Goal: Task Accomplishment & Management: Complete application form

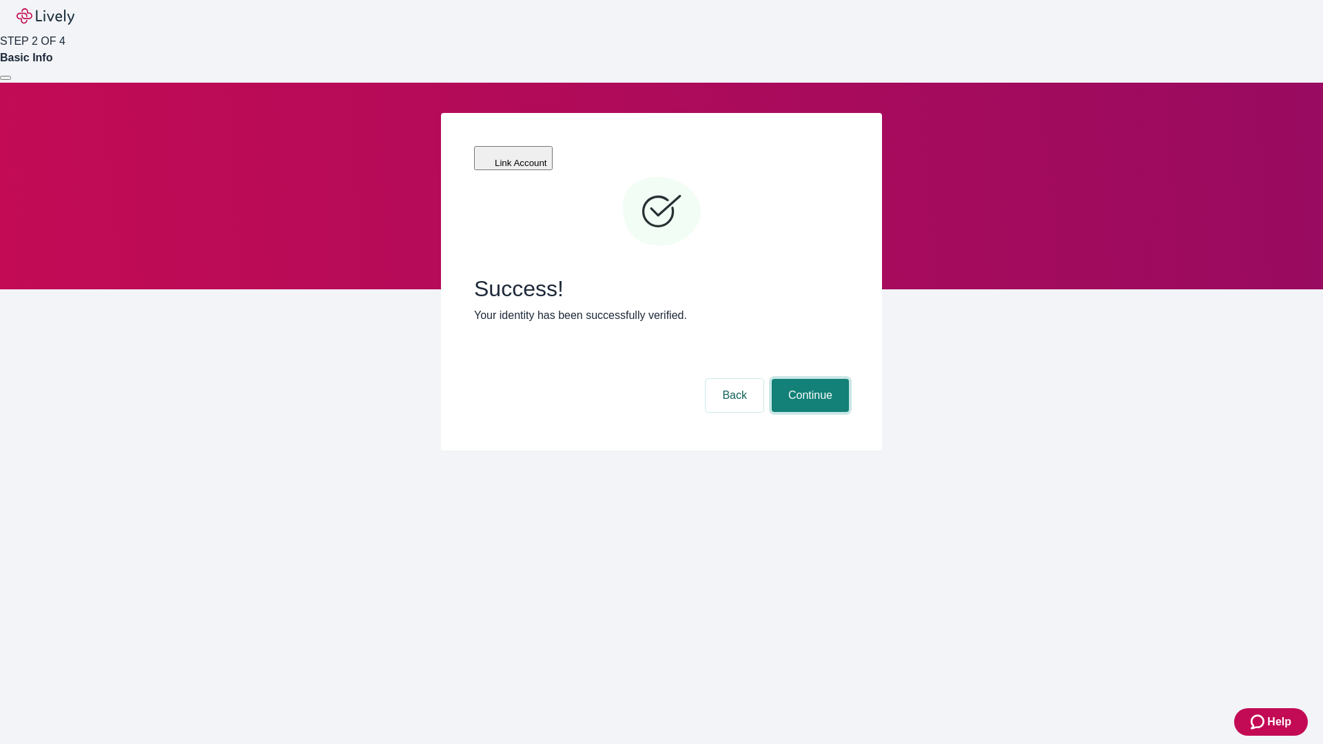
click at [808, 379] on button "Continue" at bounding box center [809, 395] width 77 height 33
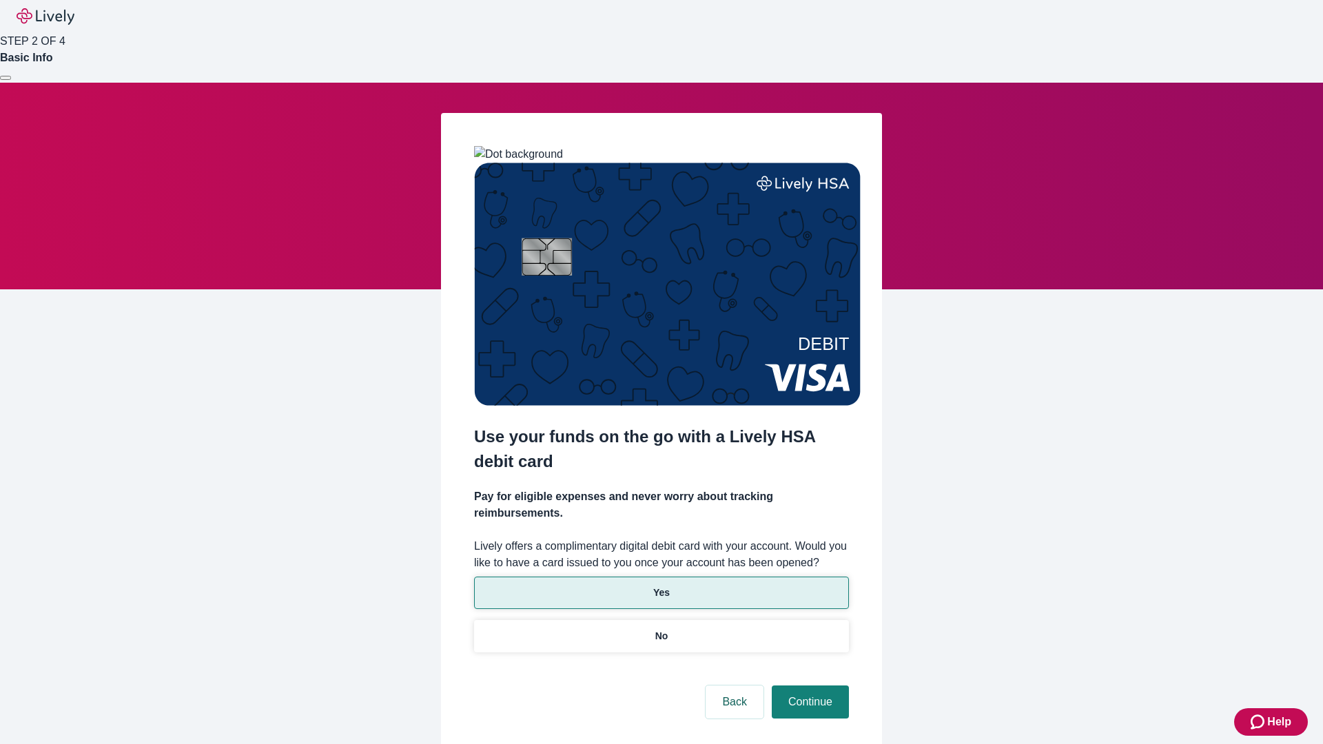
click at [661, 586] on p "Yes" at bounding box center [661, 593] width 17 height 14
click at [808, 685] on button "Continue" at bounding box center [809, 701] width 77 height 33
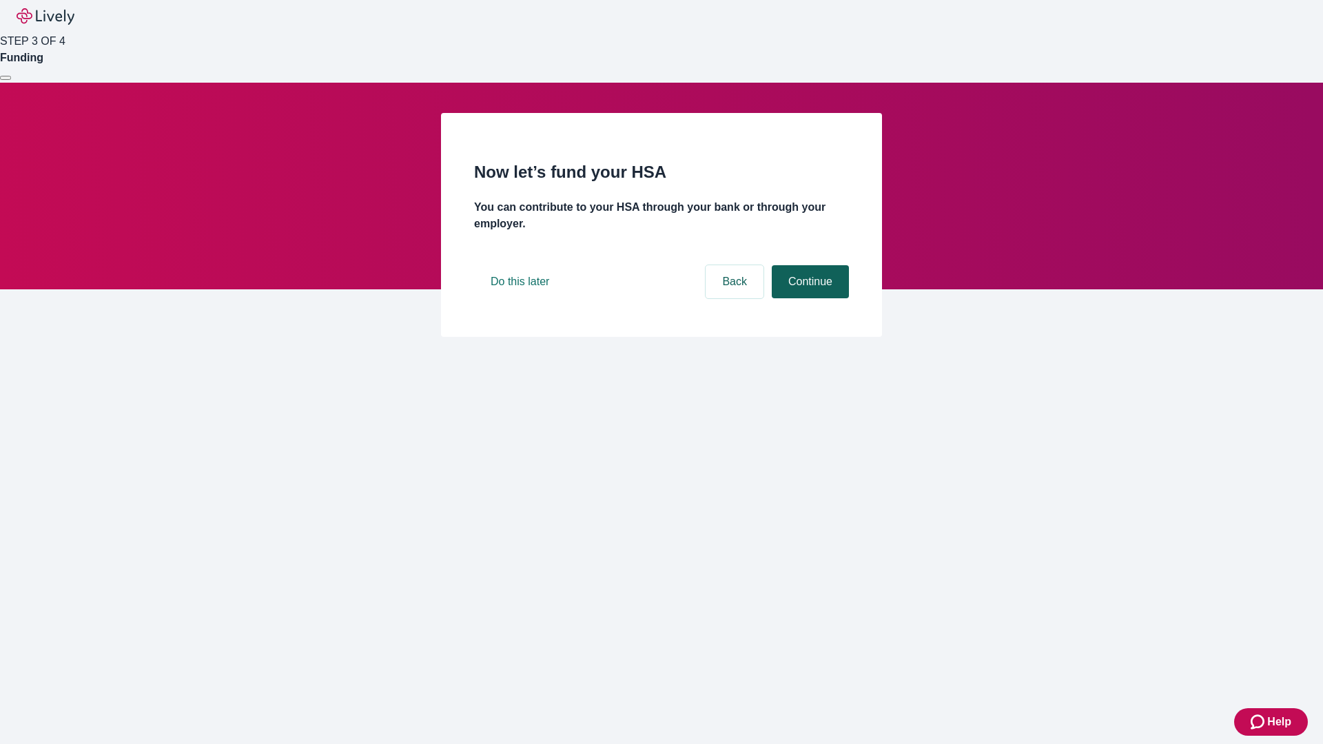
click at [808, 298] on button "Continue" at bounding box center [809, 281] width 77 height 33
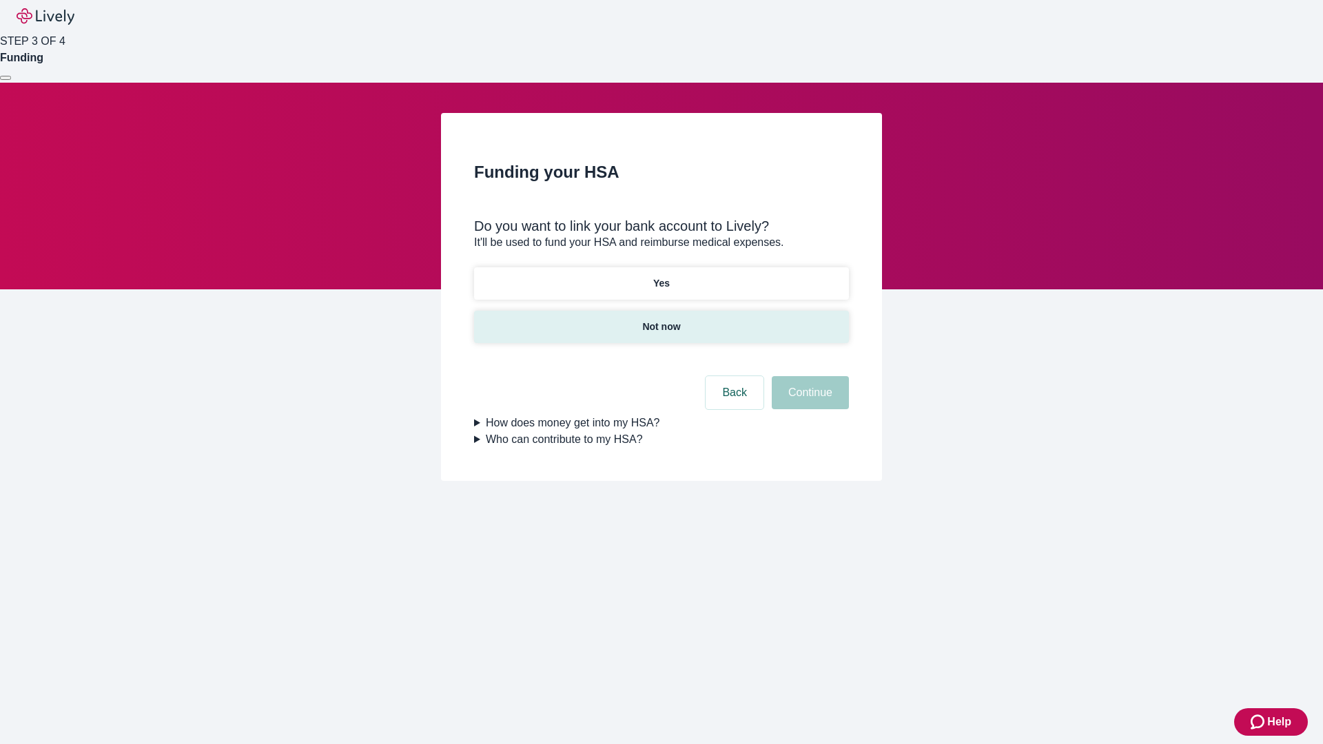
click at [661, 320] on p "Not now" at bounding box center [661, 327] width 38 height 14
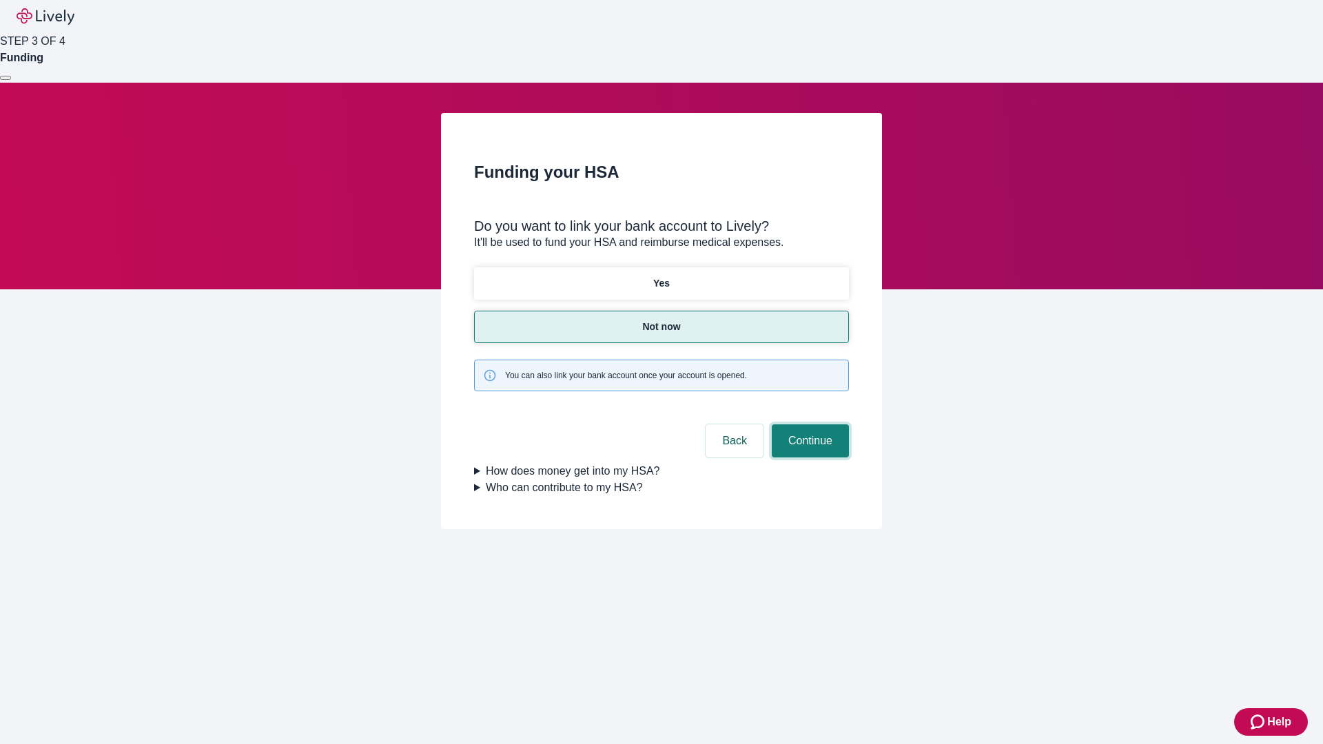
click at [808, 424] on button "Continue" at bounding box center [809, 440] width 77 height 33
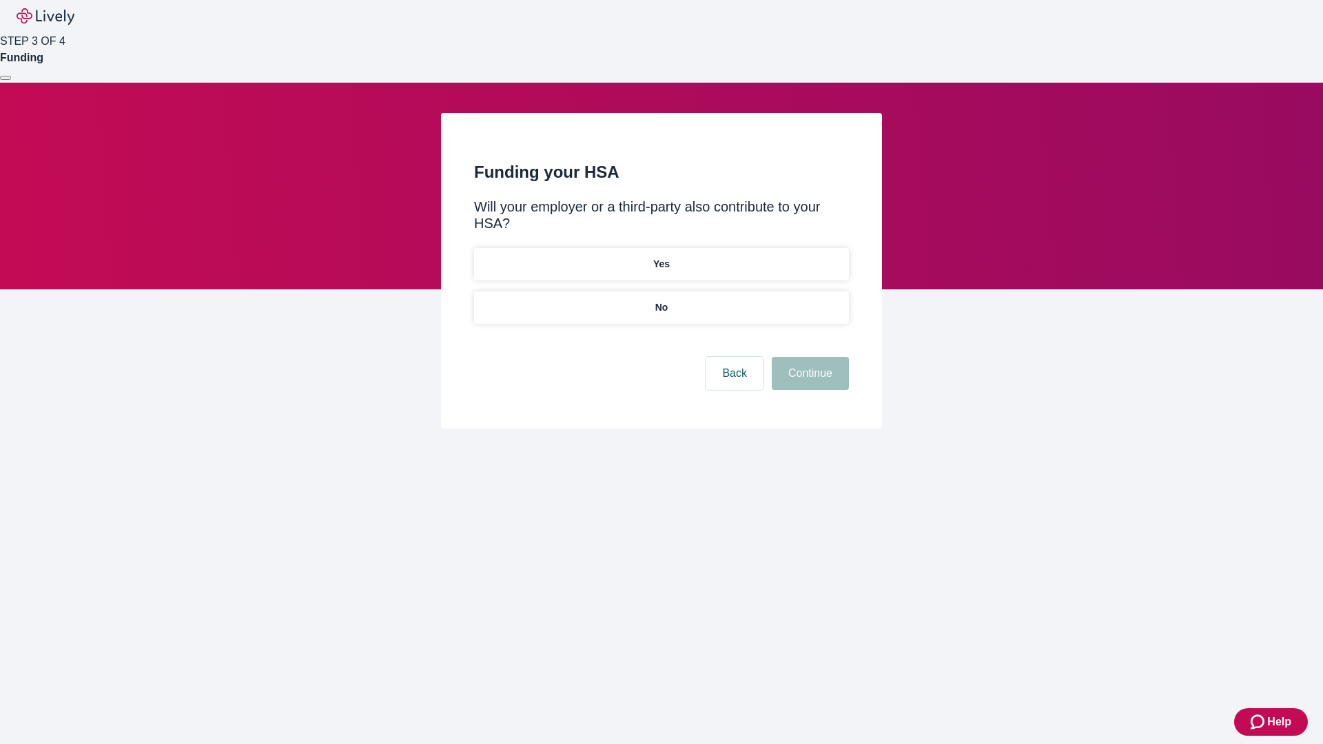
click at [661, 300] on p "No" at bounding box center [661, 307] width 13 height 14
click at [808, 357] on button "Continue" at bounding box center [809, 373] width 77 height 33
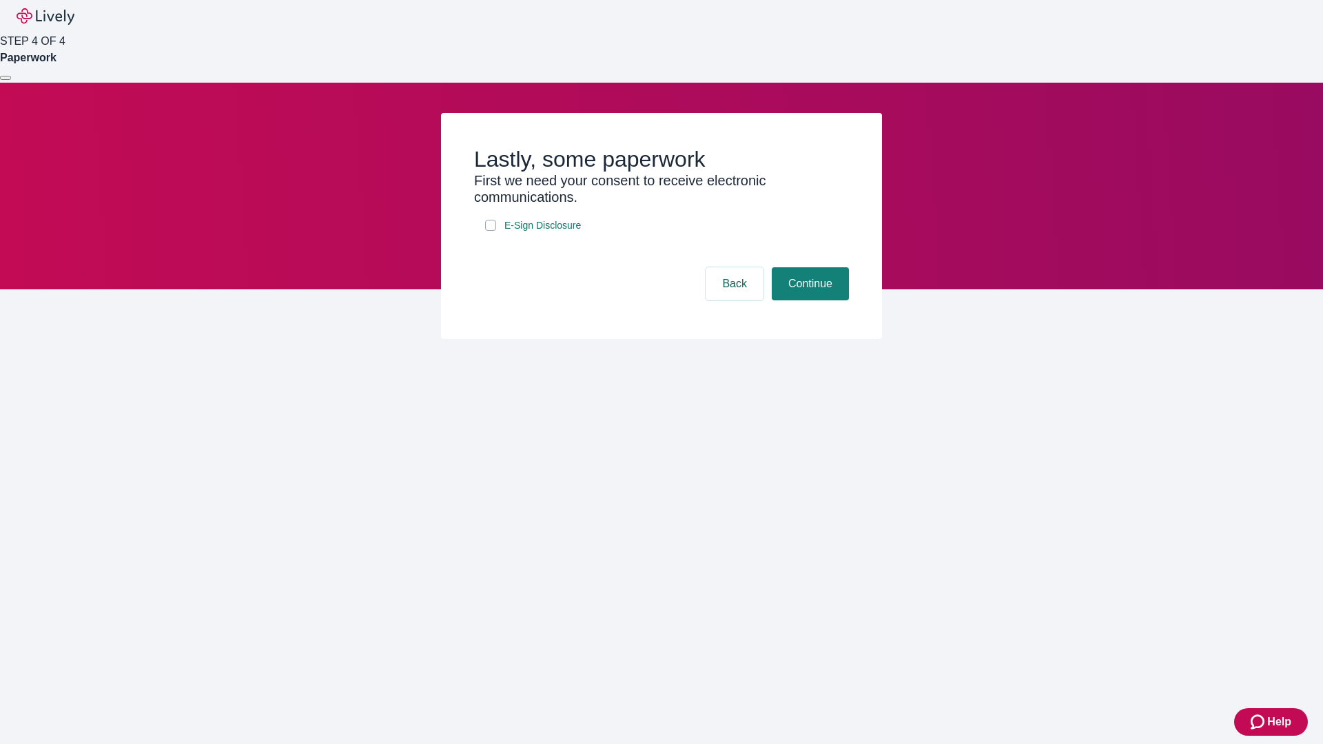
click at [490, 231] on input "E-Sign Disclosure" at bounding box center [490, 225] width 11 height 11
checkbox input "true"
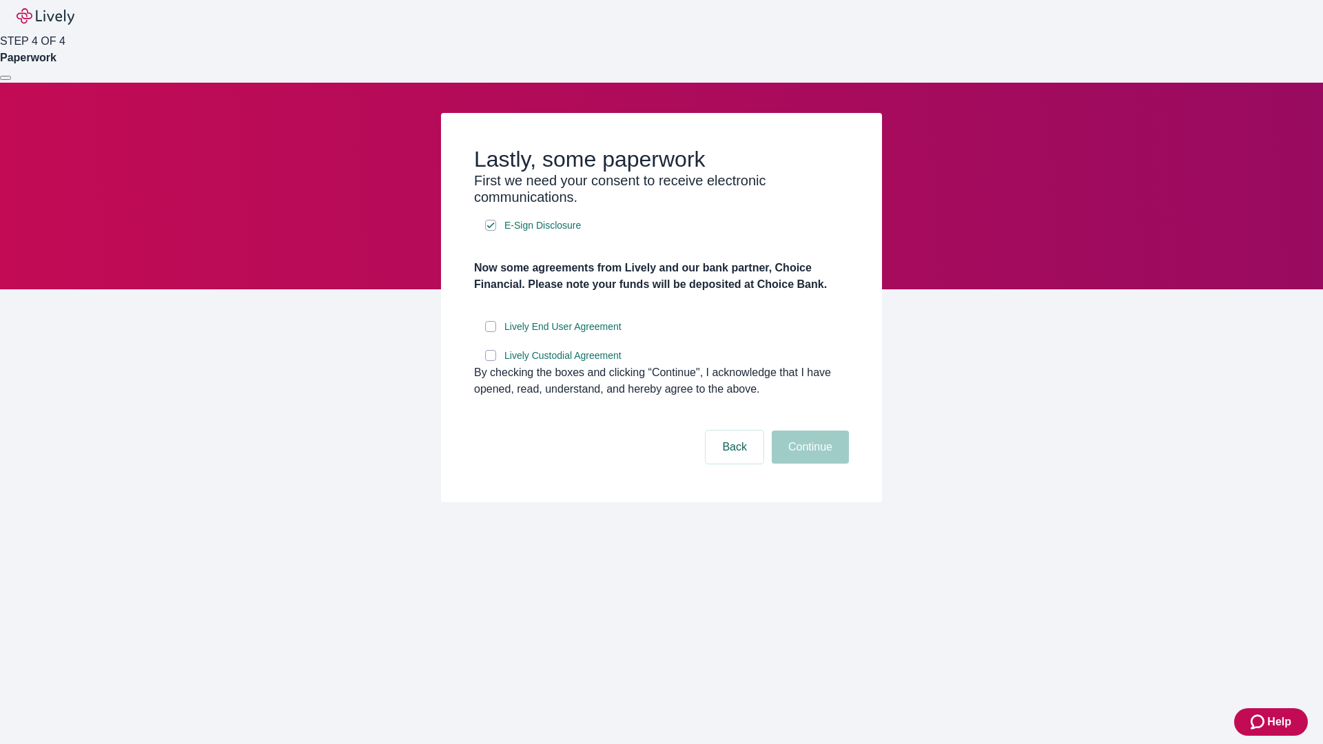
click at [490, 332] on input "Lively End User Agreement" at bounding box center [490, 326] width 11 height 11
checkbox input "true"
click at [490, 361] on input "Lively Custodial Agreement" at bounding box center [490, 355] width 11 height 11
checkbox input "true"
click at [808, 464] on button "Continue" at bounding box center [809, 447] width 77 height 33
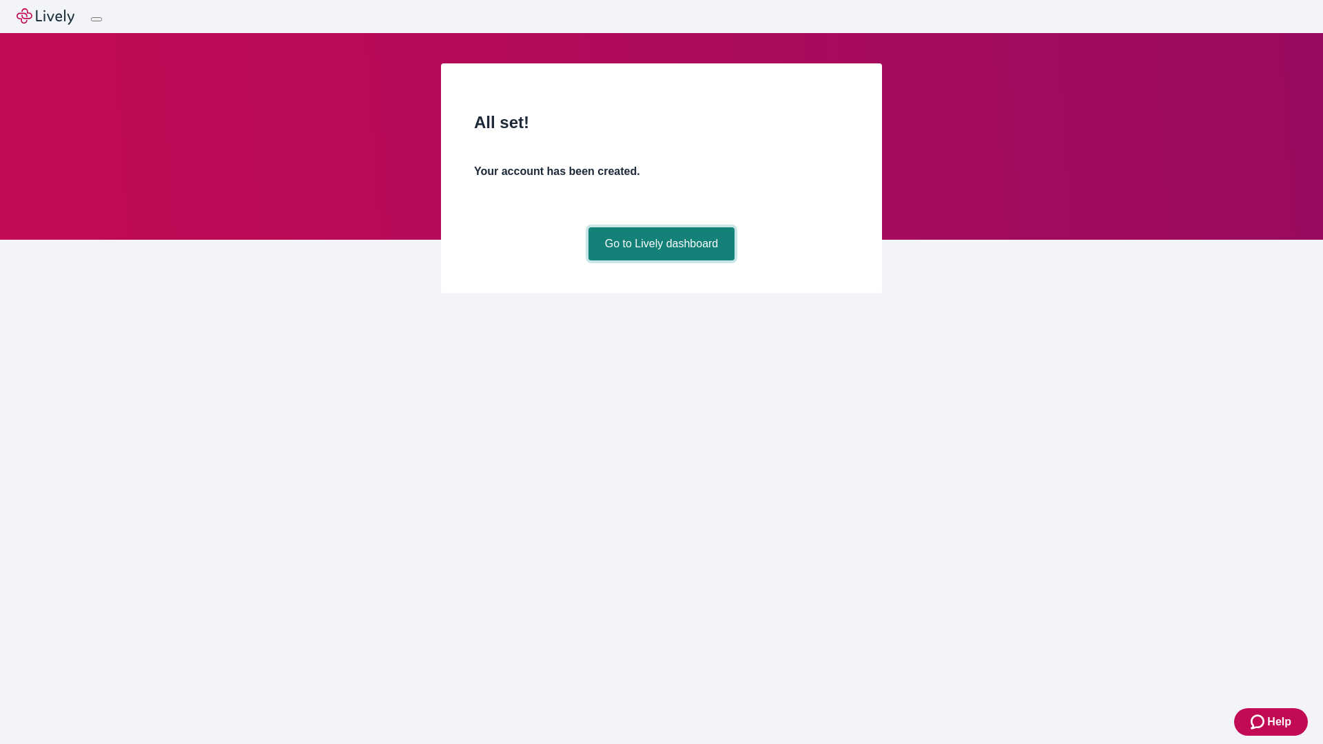
click at [661, 260] on link "Go to Lively dashboard" at bounding box center [661, 243] width 147 height 33
